Goal: Download file/media

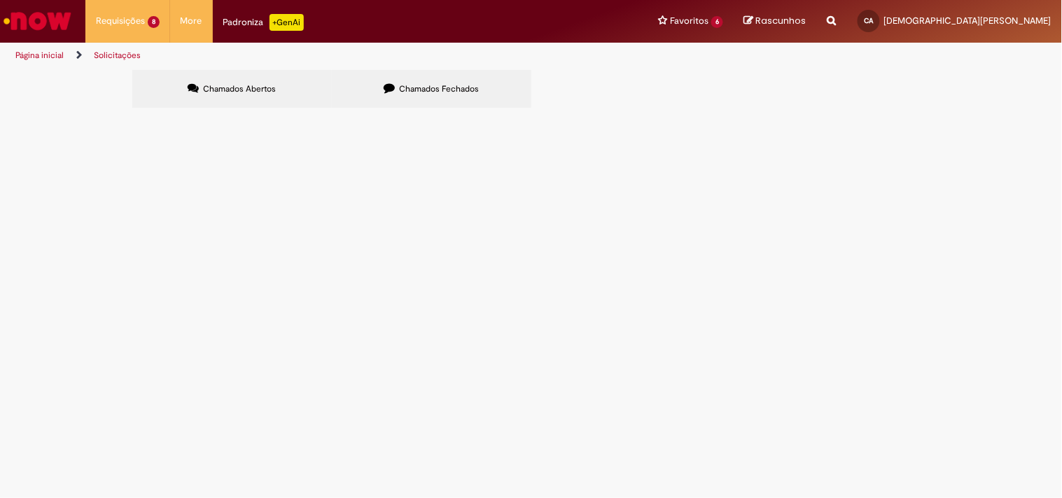
click at [0, 0] on span "6101977475/1 - CARREFOUR (osasco) NF 1163459" at bounding box center [0, 0] width 0 height 0
click at [246, 246] on body "Pular para o conteúdo da página Requisições 8 Exibir Todas as Solicitações Emis…" at bounding box center [531, 249] width 1062 height 498
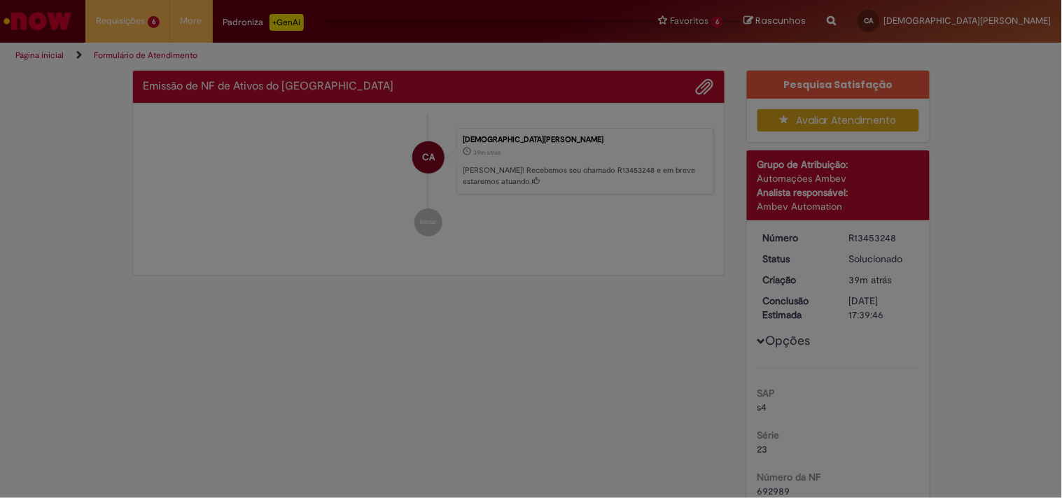
click at [245, 242] on div "Feedback" at bounding box center [531, 249] width 1062 height 498
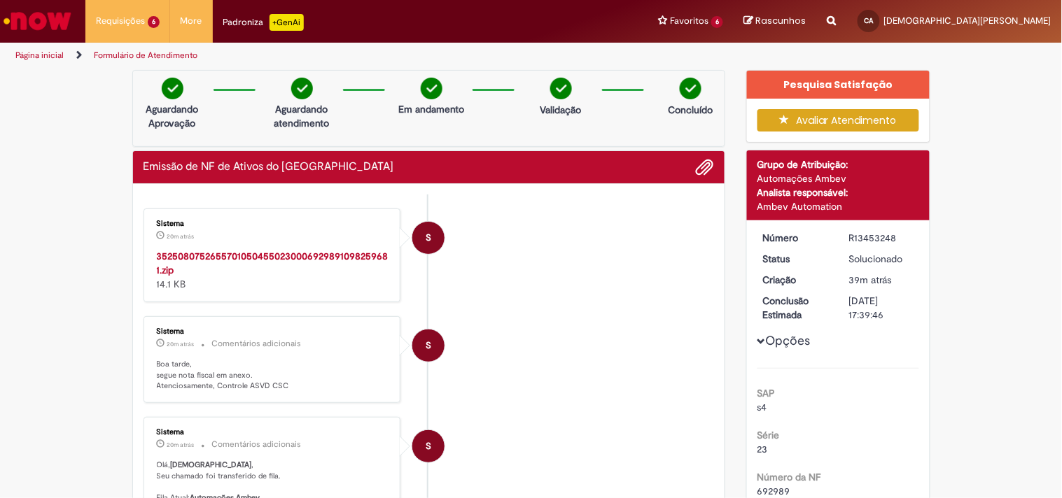
click at [271, 255] on strong "35250807526557010504550230006929891098259681.zip" at bounding box center [273, 263] width 232 height 27
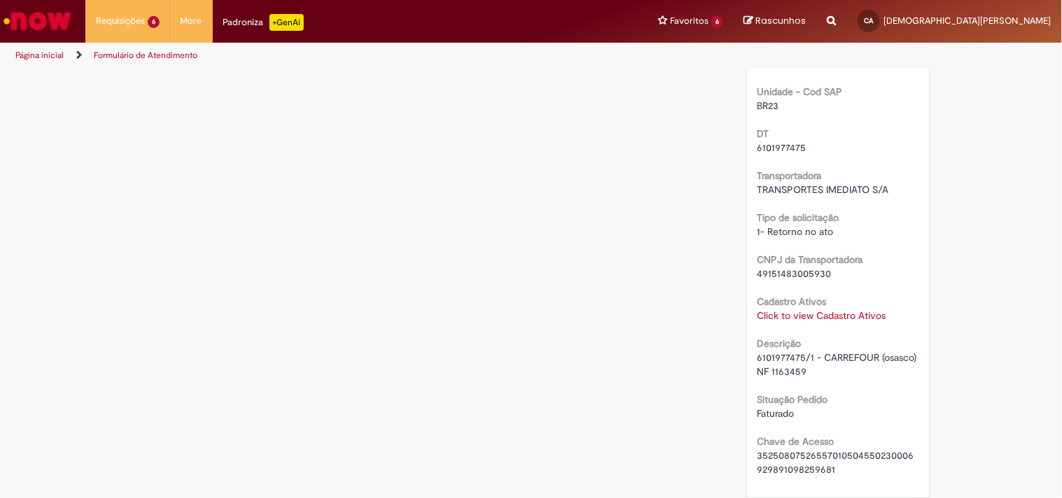
scroll to position [933, 0]
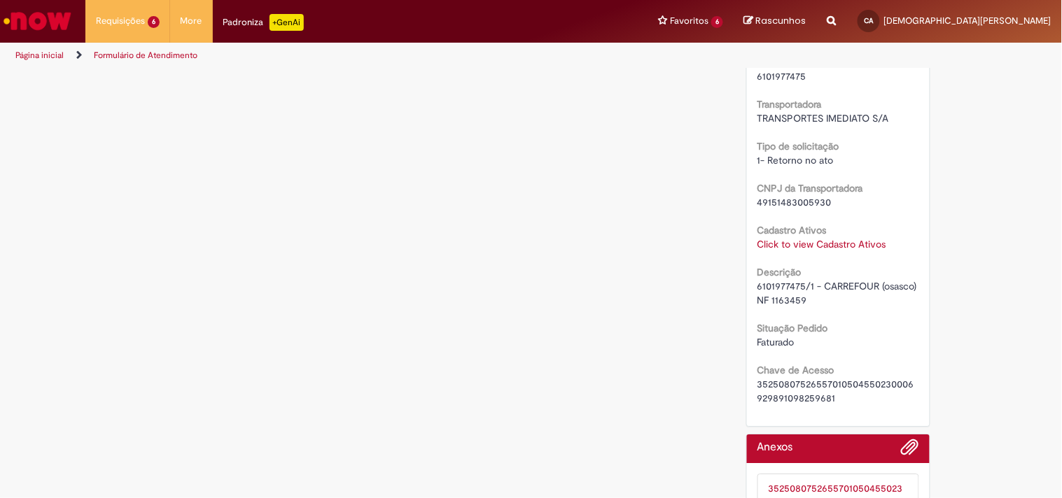
click at [775, 280] on span "6101977475/1 - CARREFOUR (osasco) NF 1163459" at bounding box center [838, 293] width 162 height 27
copy span "6101977475"
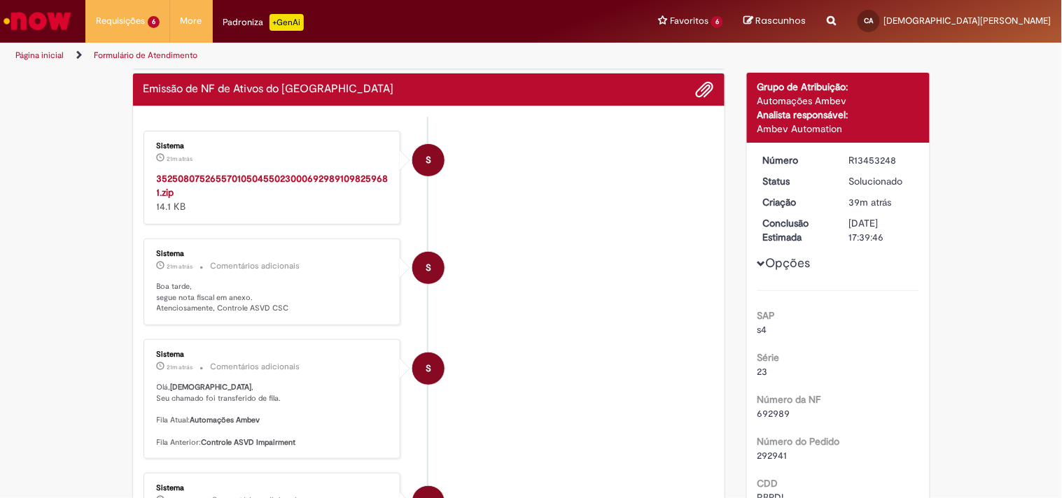
scroll to position [0, 0]
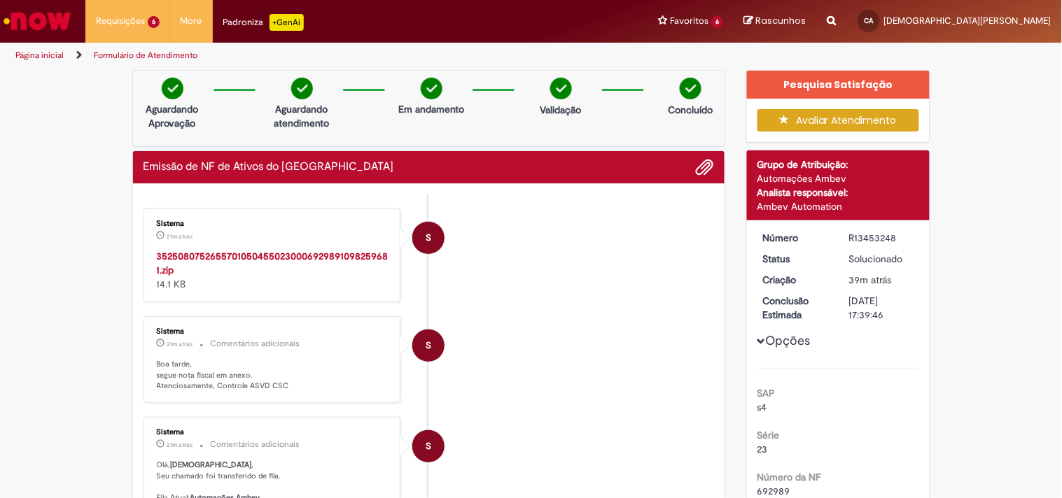
click at [250, 253] on strong "35250807526557010504550230006929891098259681.zip" at bounding box center [273, 263] width 232 height 27
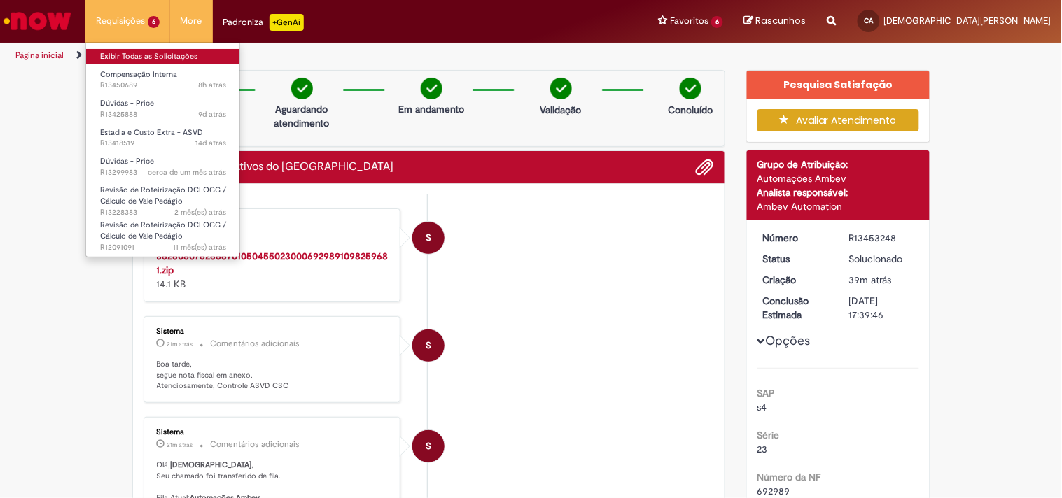
click at [106, 57] on link "Exibir Todas as Solicitações" at bounding box center [163, 56] width 154 height 15
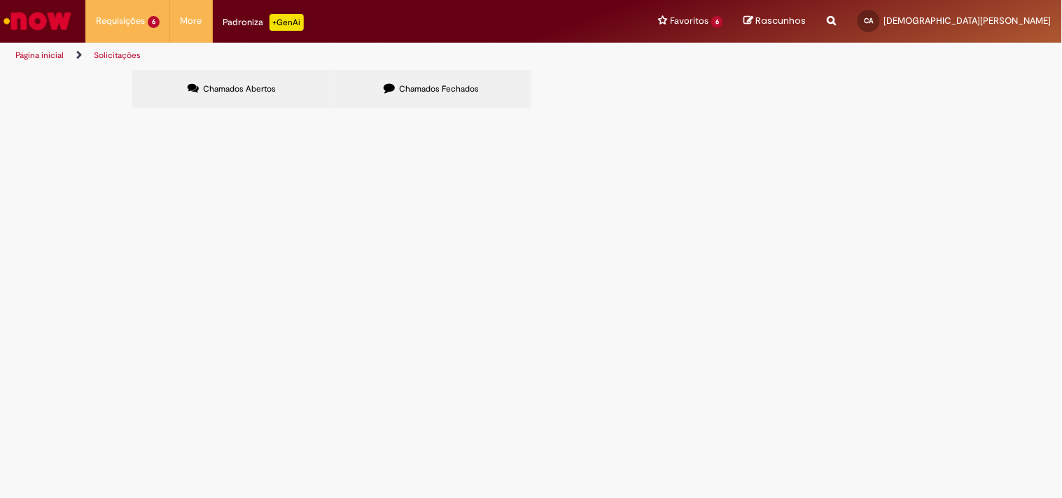
click at [0, 0] on div "Descrição" at bounding box center [0, 0] width 0 height 0
click at [429, 87] on span "Chamados Fechados" at bounding box center [439, 88] width 80 height 11
click at [0, 0] on span "Emissão de NF de Ativos do [GEOGRAPHIC_DATA]" at bounding box center [0, 0] width 0 height 0
click at [0, 0] on span "6101977474/1 - 29 UNIDADES CARREFOUR (osasco) NF 1163416" at bounding box center [0, 0] width 0 height 0
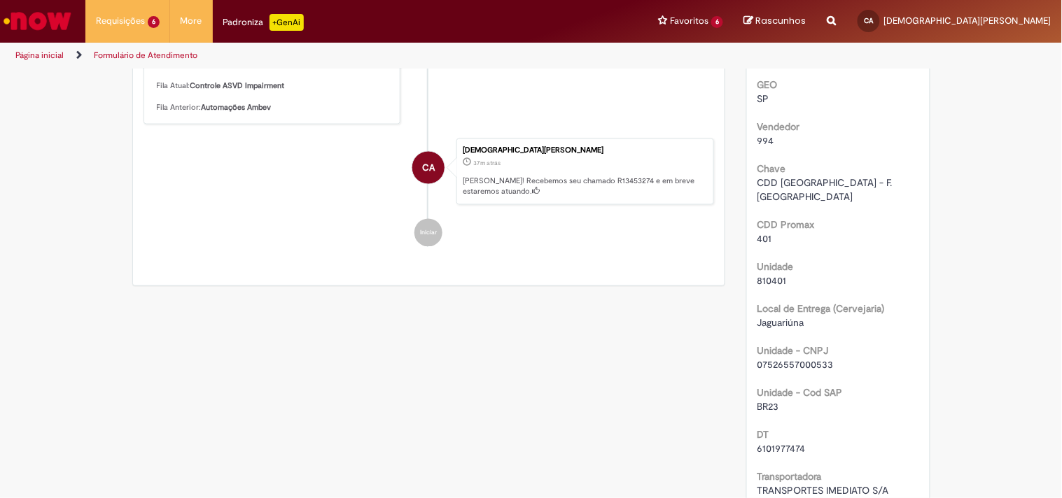
scroll to position [858, 0]
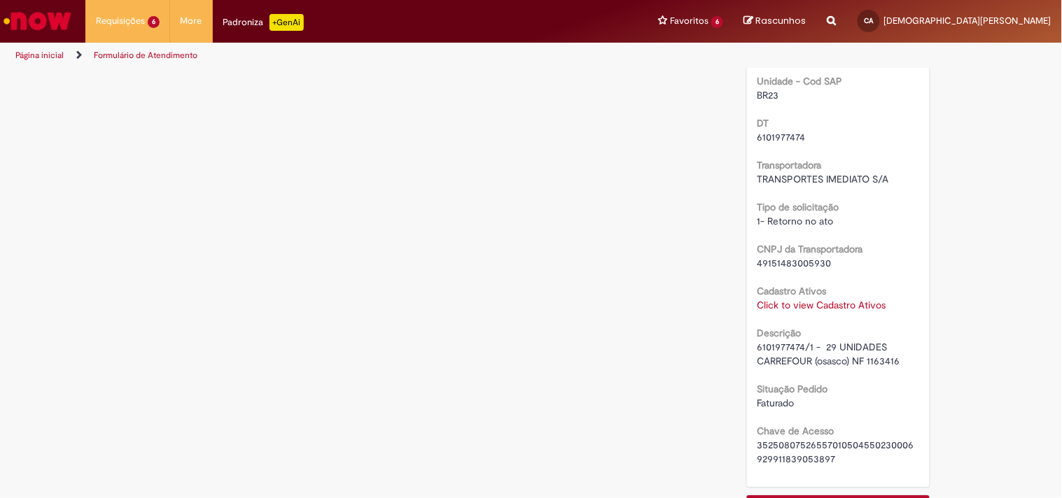
click at [766, 347] on span "6101977474/1 - 29 UNIDADES CARREFOUR (osasco) NF 1163416" at bounding box center [828, 354] width 143 height 27
copy span "6101977474"
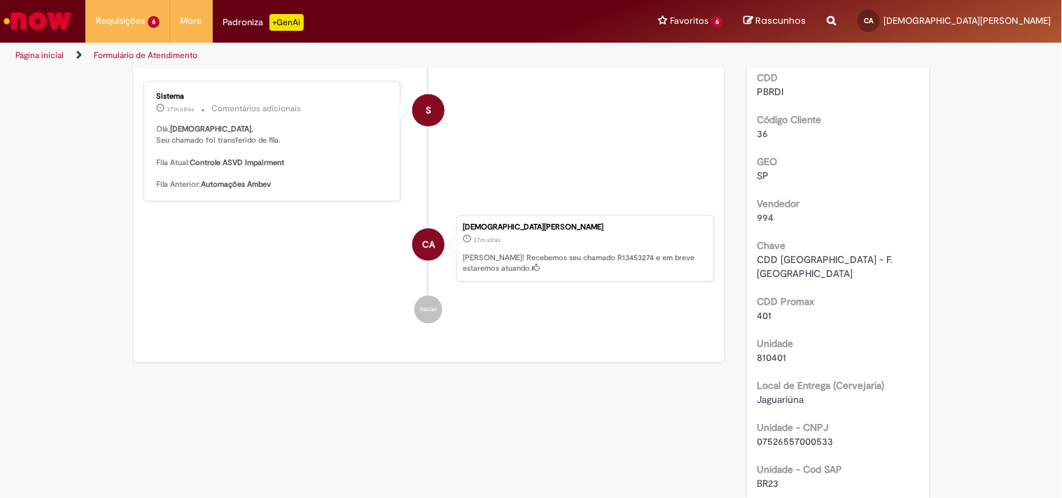
scroll to position [158, 0]
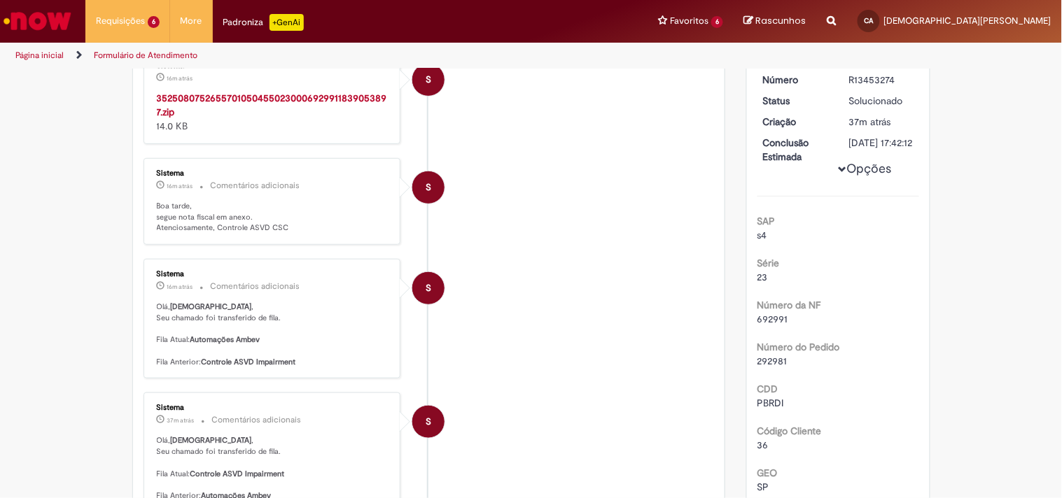
click at [234, 99] on strong "35250807526557010504550230006929911839053897.zip" at bounding box center [272, 105] width 230 height 27
